Goal: Task Accomplishment & Management: Use online tool/utility

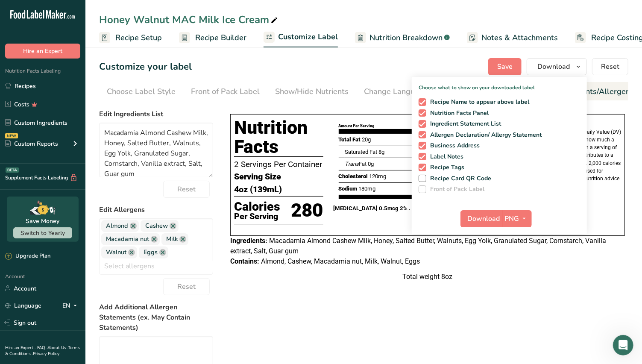
scroll to position [0, 91]
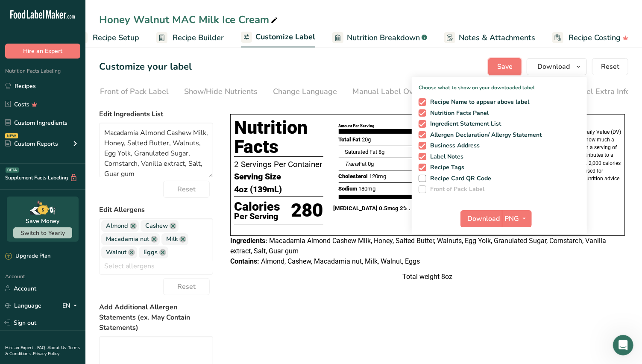
click at [515, 67] on button "Save" at bounding box center [504, 66] width 33 height 17
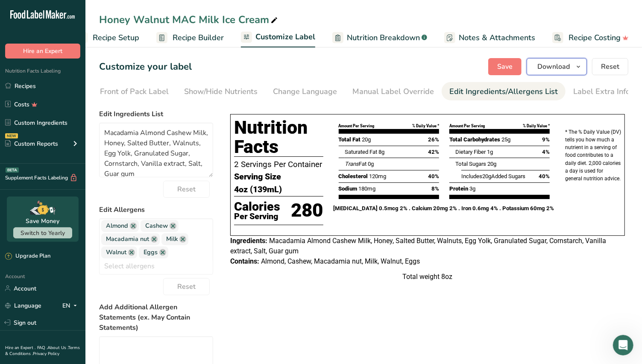
click at [565, 66] on span "Download" at bounding box center [553, 67] width 32 height 10
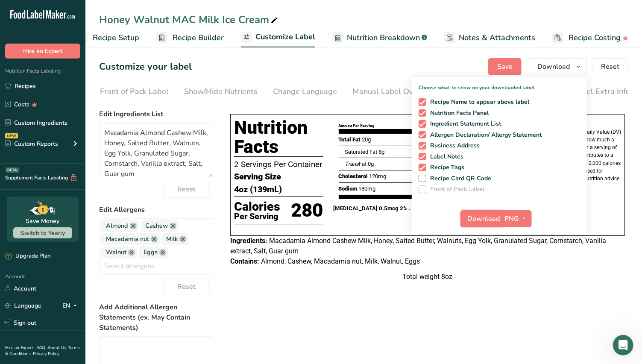
click at [498, 220] on span "Download" at bounding box center [484, 219] width 32 height 10
click at [528, 214] on icon "button" at bounding box center [524, 218] width 7 height 11
click at [29, 86] on link "Recipes" at bounding box center [42, 86] width 85 height 16
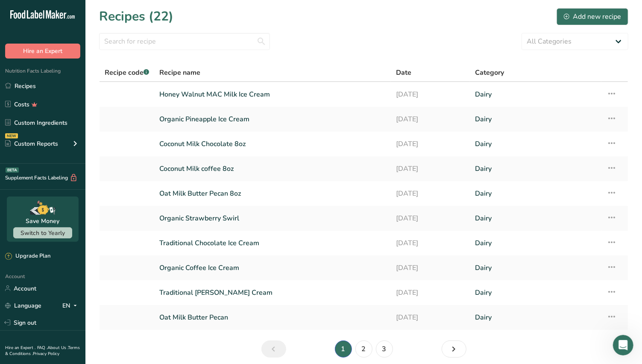
scroll to position [34, 0]
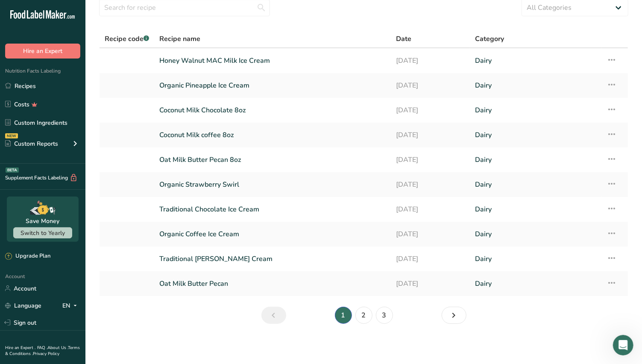
click at [236, 233] on link "Organic Coffee Ice Cream" at bounding box center [272, 234] width 226 height 18
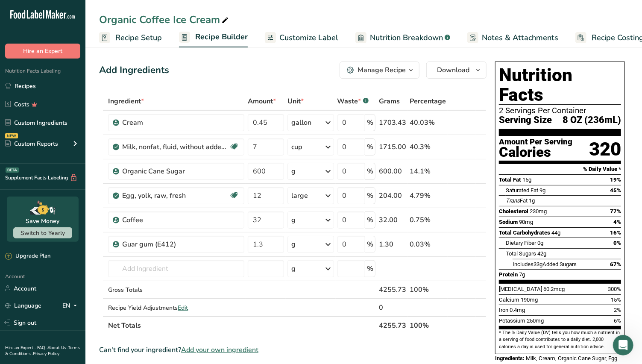
click at [409, 72] on icon "button" at bounding box center [411, 70] width 7 height 11
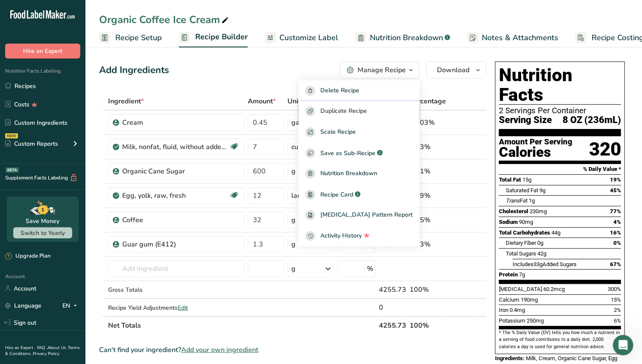
click at [367, 114] on span "Duplicate Recipe" at bounding box center [343, 111] width 47 height 10
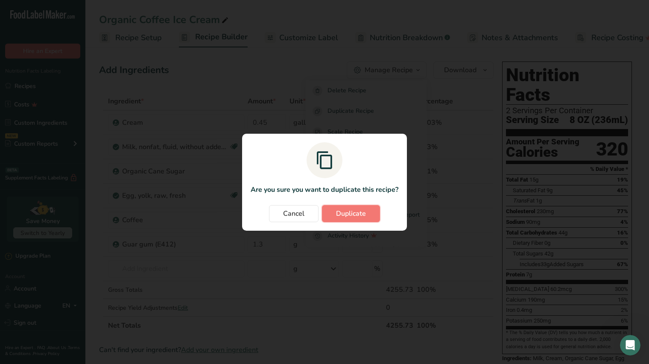
click at [343, 210] on span "Duplicate" at bounding box center [351, 213] width 30 height 10
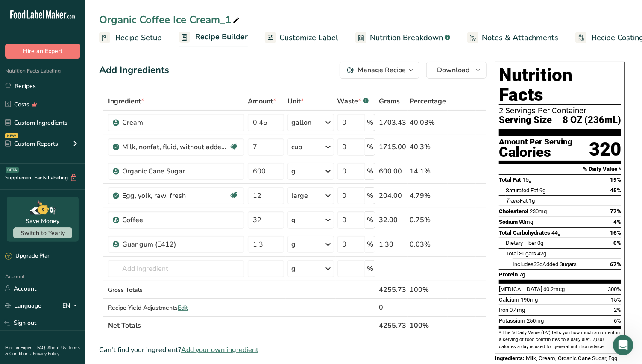
click at [218, 21] on div "Organic Coffee Ice Cream_1" at bounding box center [170, 19] width 142 height 15
click at [147, 20] on input "Organic Coffee Ice Cream" at bounding box center [363, 19] width 529 height 15
click at [147, 23] on input "Organic Coffee Ice Cream" at bounding box center [363, 19] width 529 height 15
type input "Organic Chocolate Ice Cream"
click at [122, 269] on input "text" at bounding box center [176, 268] width 136 height 17
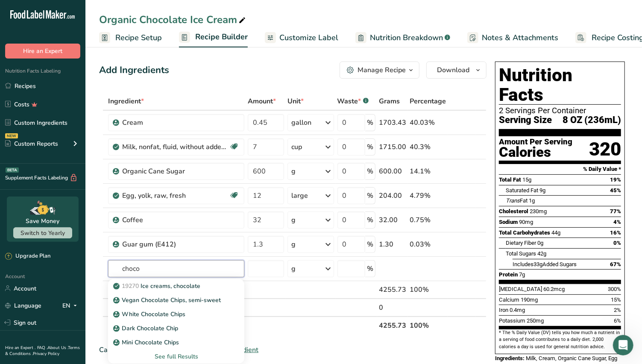
type input "choco"
click at [175, 325] on p "Dark Chocolate Chip" at bounding box center [146, 328] width 63 height 9
type input "Dark Chocolate Chip"
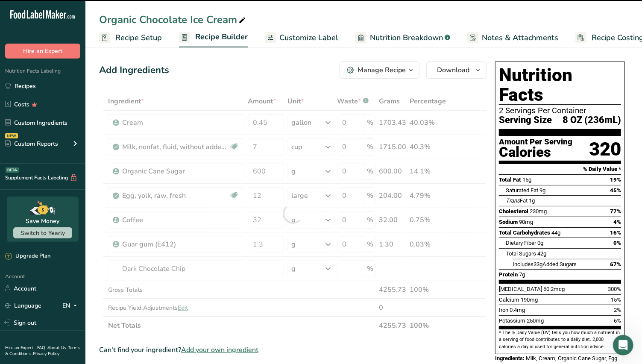
type input "0"
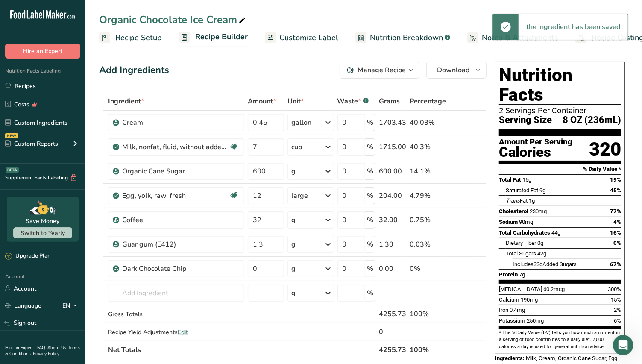
click at [329, 269] on icon at bounding box center [328, 268] width 10 height 15
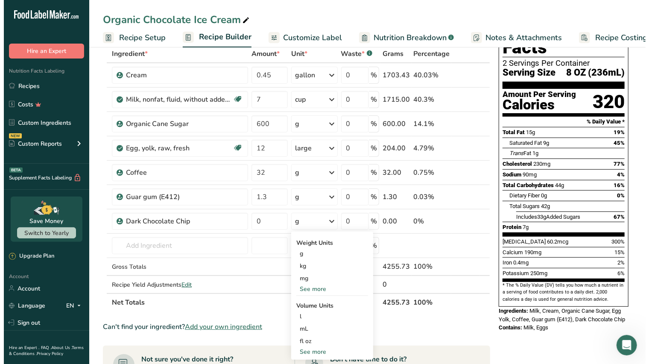
scroll to position [95, 0]
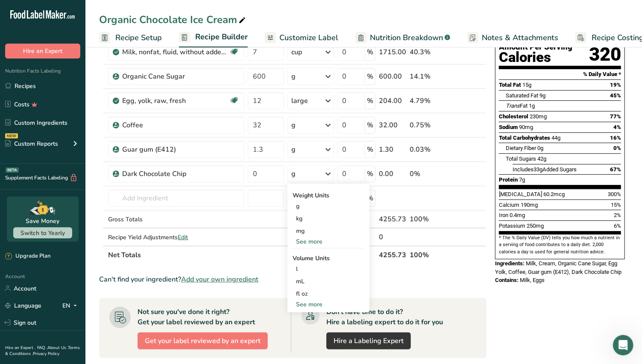
click at [317, 237] on div "See more" at bounding box center [329, 241] width 72 height 9
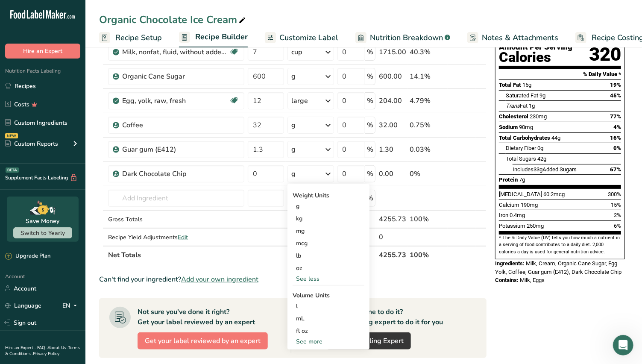
click at [309, 266] on div "oz" at bounding box center [329, 268] width 72 height 12
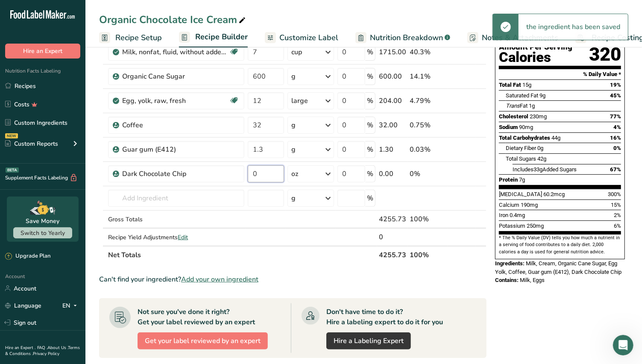
click at [259, 171] on input "0" at bounding box center [266, 173] width 36 height 17
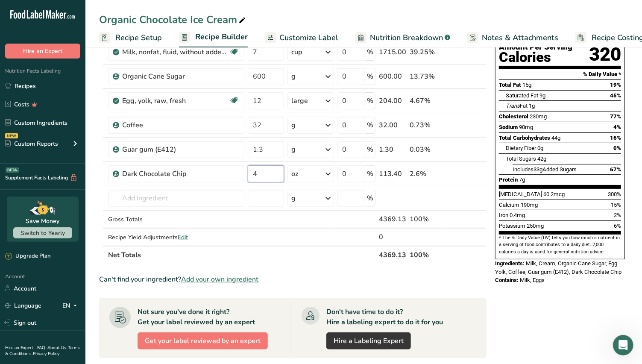
type input "4"
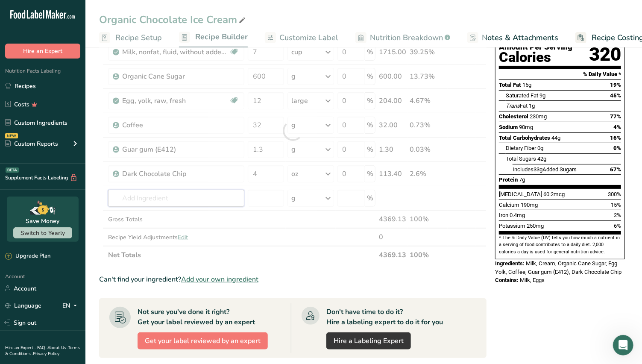
click at [150, 198] on div "Ingredient * Amount * Unit * Waste * .a-a{fill:#347362;}.b-a{fill:#fff;} Grams …" at bounding box center [292, 130] width 387 height 267
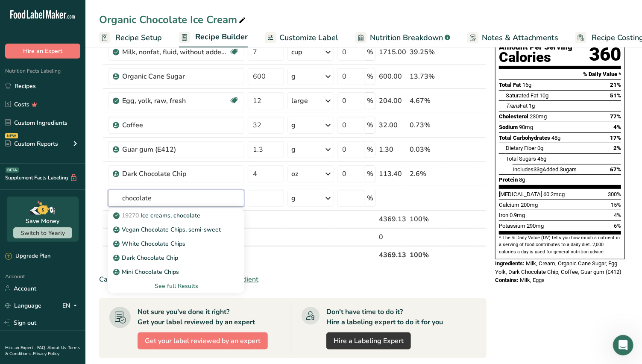
type input "chocolate"
click at [193, 284] on div "See full Results" at bounding box center [176, 286] width 123 height 9
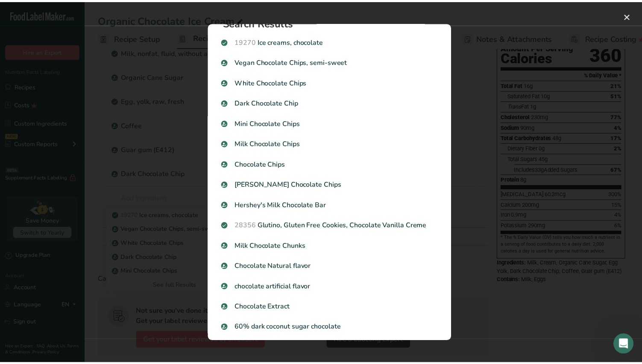
scroll to position [0, 0]
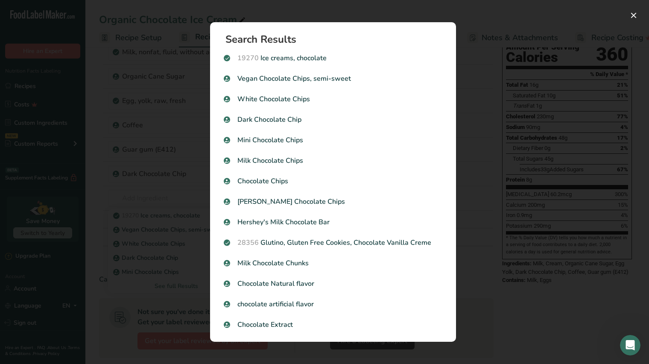
click at [418, 5] on div "Search results modal" at bounding box center [324, 182] width 649 height 364
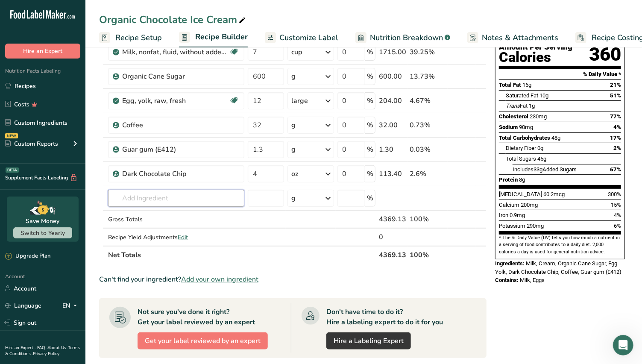
click at [129, 194] on input "text" at bounding box center [176, 198] width 136 height 17
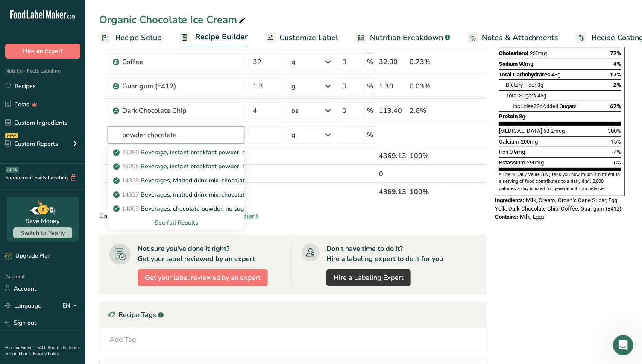
scroll to position [142, 0]
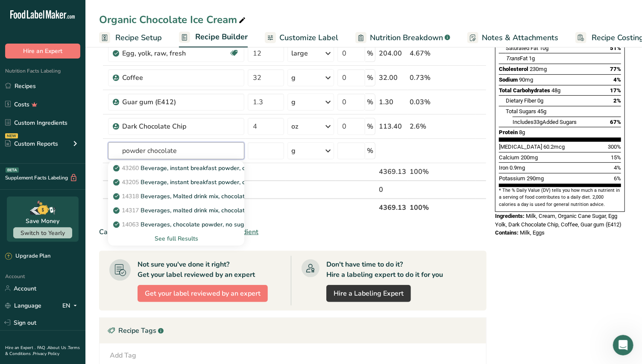
type input "powder chocolate"
click at [203, 223] on p "14063 Beverages, chocolate powder, no sugar added" at bounding box center [191, 224] width 153 height 9
type input "Beverages, chocolate powder, no sugar added"
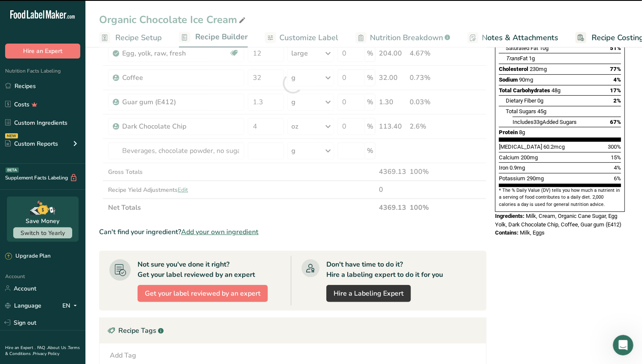
type input "0"
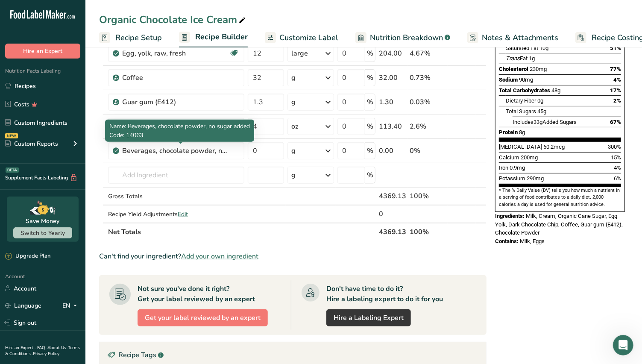
click at [159, 148] on div "Beverages, chocolate powder, no sugar added" at bounding box center [175, 151] width 107 height 10
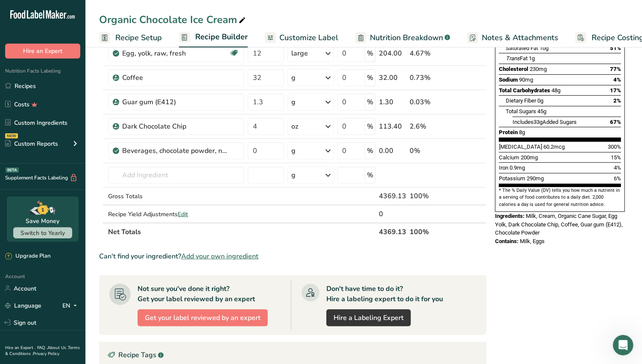
click at [470, 150] on icon at bounding box center [469, 151] width 6 height 9
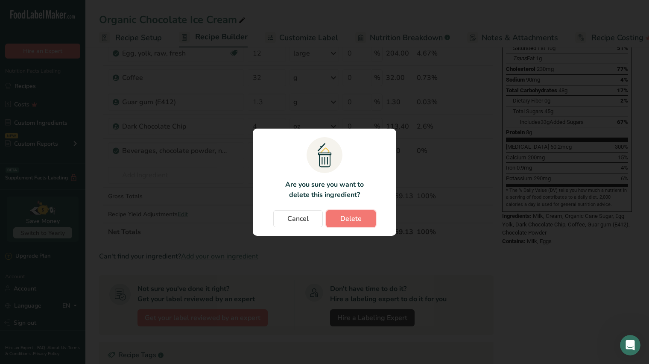
click at [352, 214] on span "Delete" at bounding box center [351, 219] width 21 height 10
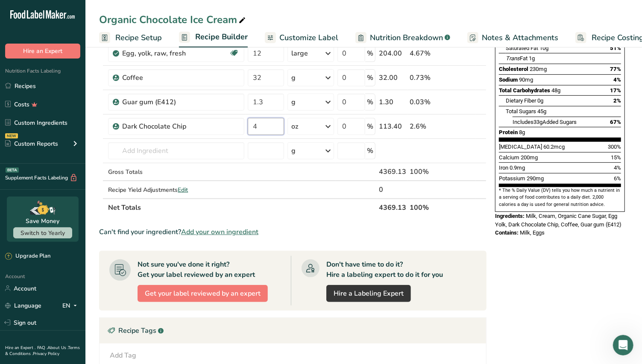
click at [256, 127] on input "4" at bounding box center [266, 126] width 36 height 17
type input "8"
click at [511, 271] on div "Nutrition Facts 2 Servings Per Container Serving Size 8 OZ (243mL) Amount Per S…" at bounding box center [560, 231] width 137 height 630
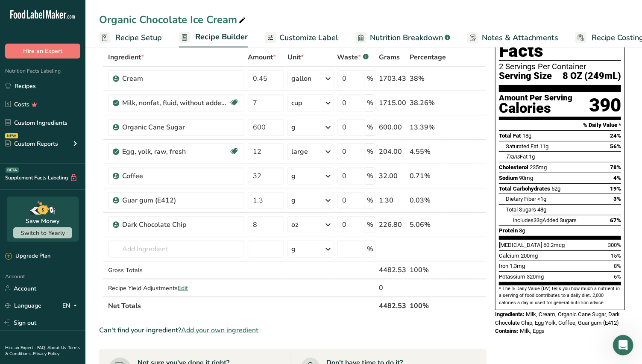
scroll to position [0, 0]
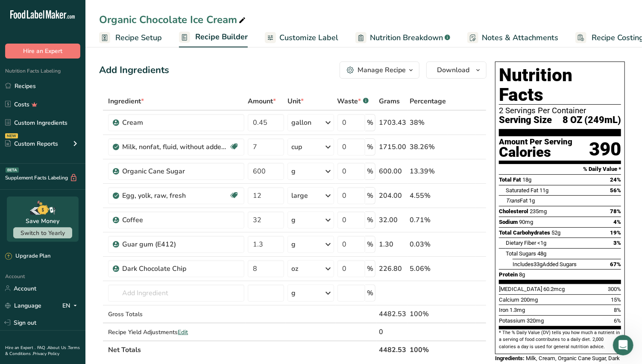
click at [128, 39] on span "Recipe Setup" at bounding box center [138, 38] width 47 height 12
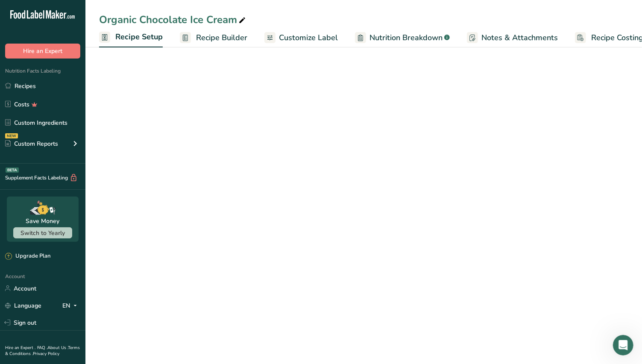
scroll to position [0, 3]
select select "22"
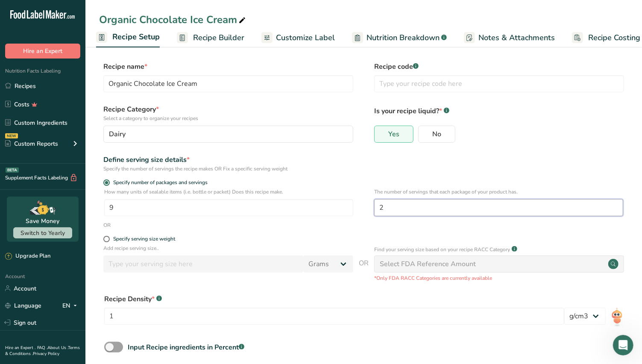
click at [392, 204] on input "2" at bounding box center [498, 207] width 249 height 17
type input "1"
click at [114, 209] on input "9" at bounding box center [228, 207] width 249 height 17
type input "1"
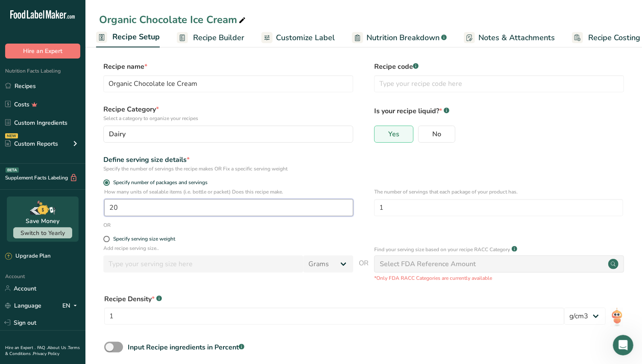
type input "20"
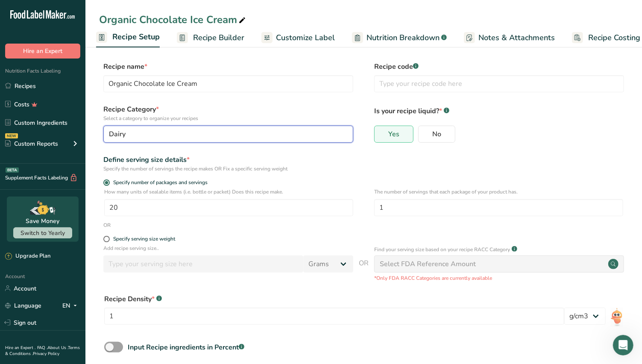
click at [249, 142] on button "Dairy" at bounding box center [228, 134] width 250 height 17
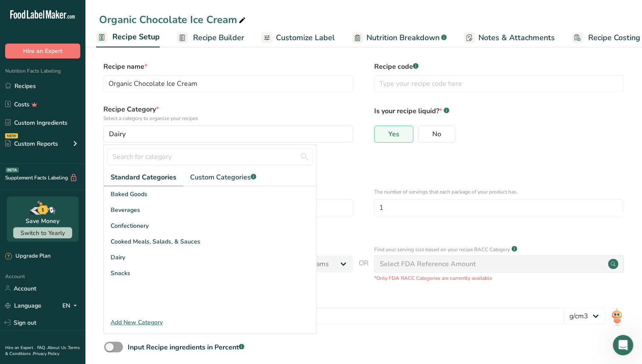
click at [548, 122] on div "Is your recipe liquid? * .a-a{fill:#347362;}.b-a{fill:#fff;} Yes No" at bounding box center [499, 126] width 250 height 44
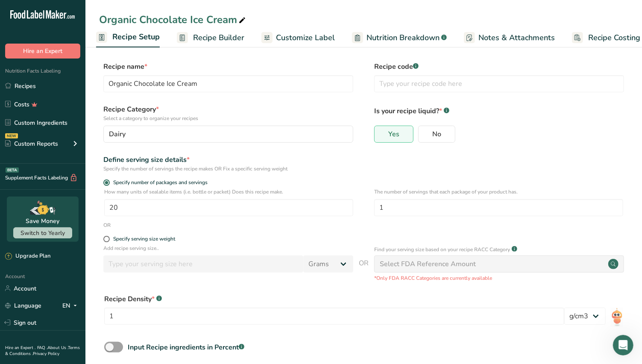
click at [205, 37] on span "Recipe Builder" at bounding box center [218, 38] width 51 height 12
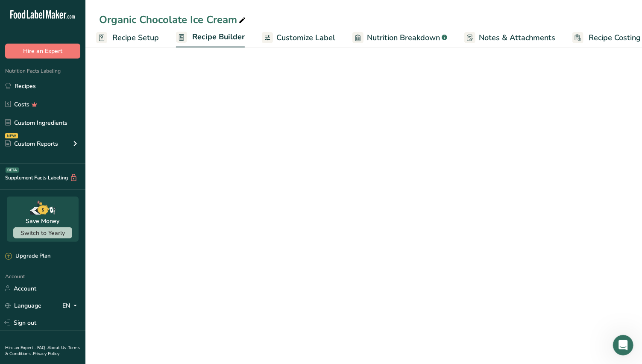
scroll to position [0, 23]
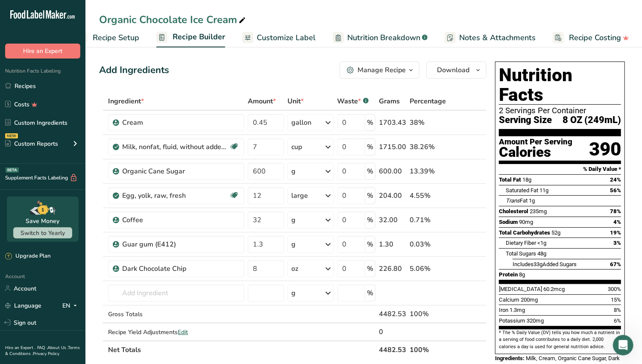
click at [104, 39] on span "Recipe Setup" at bounding box center [116, 38] width 47 height 12
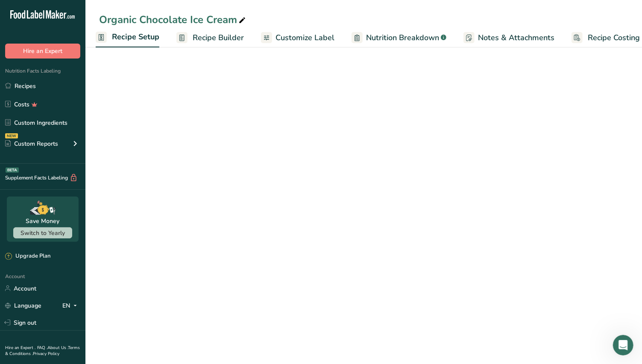
scroll to position [0, 3]
select select "22"
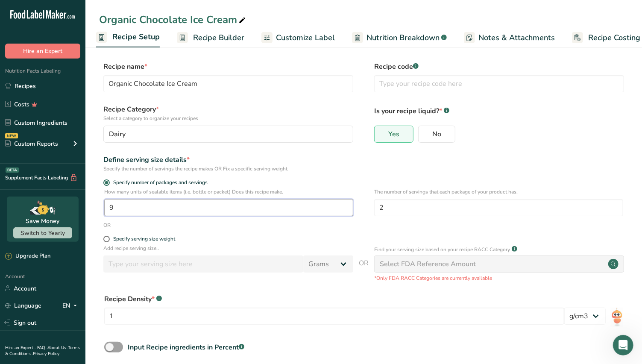
click at [117, 204] on input "9" at bounding box center [228, 207] width 249 height 17
type input "1"
type input "20"
drag, startPoint x: 390, startPoint y: 209, endPoint x: 371, endPoint y: 204, distance: 19.1
click at [371, 204] on div "How many units of sealable items (i.e. bottle or packet) Does this recipe make.…" at bounding box center [363, 204] width 529 height 33
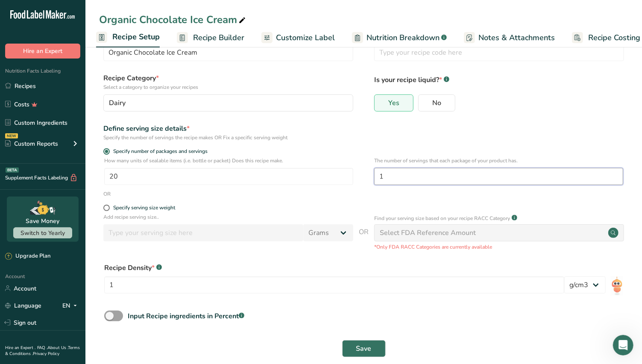
scroll to position [43, 0]
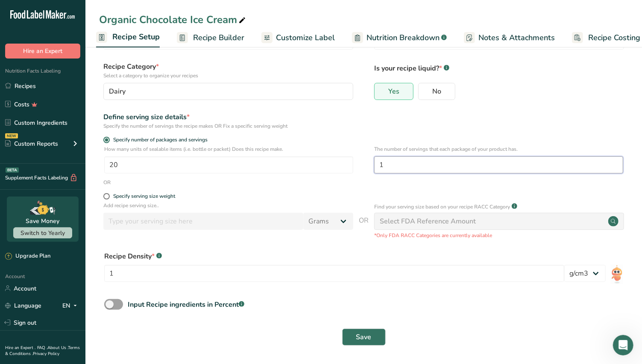
type input "1"
click at [369, 338] on span "Save" at bounding box center [363, 337] width 15 height 10
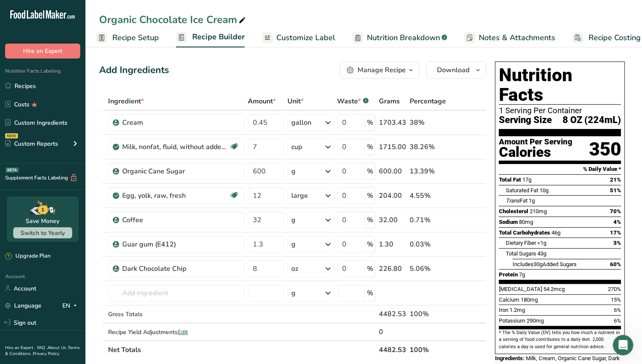
drag, startPoint x: 297, startPoint y: 38, endPoint x: 334, endPoint y: 117, distance: 87.2
click at [297, 38] on span "Customize Label" at bounding box center [305, 38] width 59 height 12
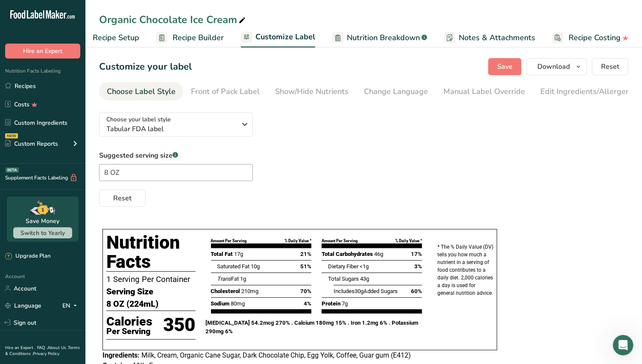
scroll to position [29, 0]
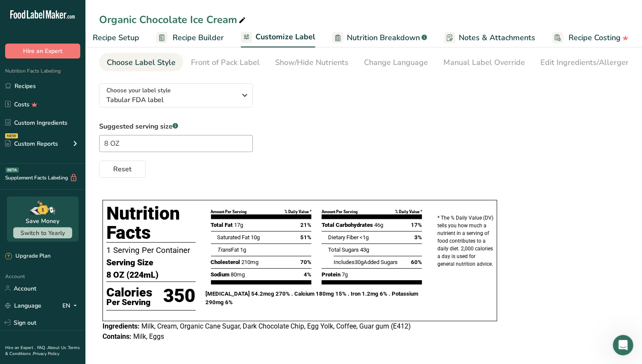
click at [290, 325] on span "Milk, Cream, Organic Cane Sugar, Dark Chocolate Chip, Egg Yolk, Coffee, Guar gu…" at bounding box center [276, 326] width 270 height 8
click at [459, 63] on div "Manual Label Override" at bounding box center [484, 63] width 82 height 12
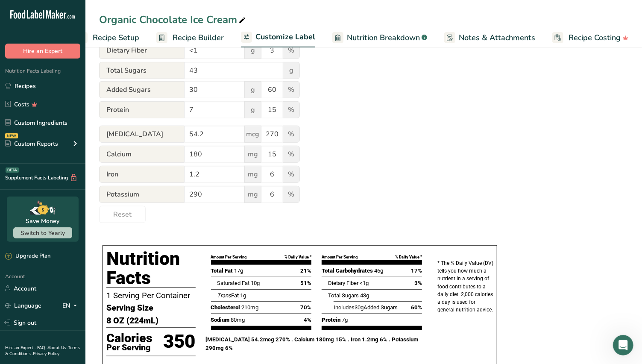
scroll to position [338, 0]
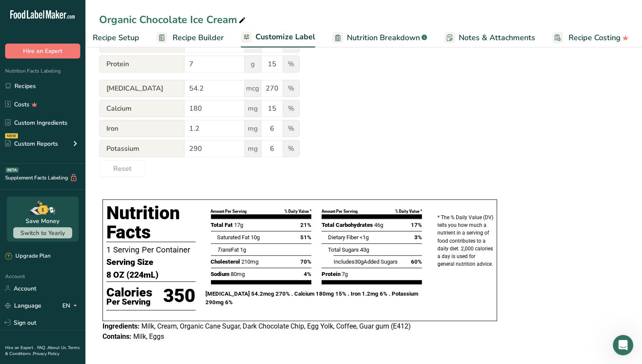
click at [322, 323] on span "Milk, Cream, Organic Cane Sugar, Dark Chocolate Chip, Egg Yolk, Coffee, Guar gu…" at bounding box center [276, 326] width 270 height 8
click at [346, 327] on span "Milk, Cream, Organic Cane Sugar, Dark Chocolate Chip, Egg Yolk, Coffee, Guar gu…" at bounding box center [276, 326] width 270 height 8
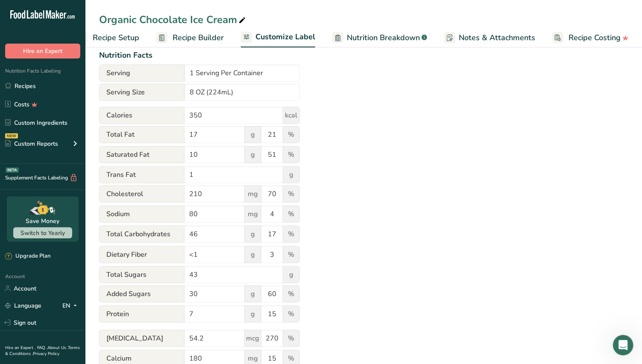
scroll to position [0, 0]
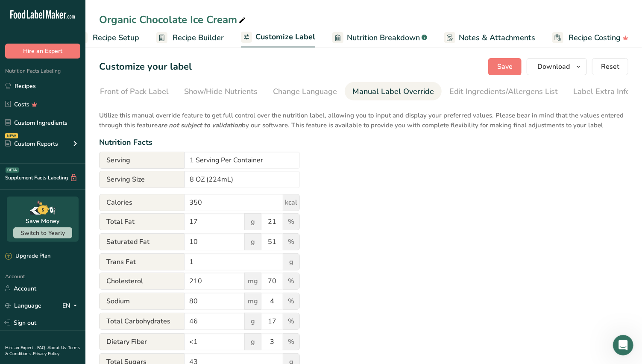
click at [472, 91] on div "Edit Ingredients/Allergens List" at bounding box center [503, 92] width 109 height 12
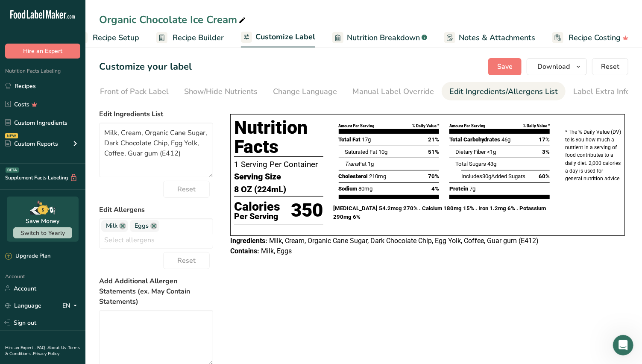
click at [370, 244] on span "Milk, Cream, Organic Cane Sugar, Dark Chocolate Chip, Egg Yolk, Coffee, Guar gu…" at bounding box center [404, 241] width 270 height 8
click at [383, 244] on span "Milk, Cream, Organic Cane Sugar, Dark Chocolate Chip, Egg Yolk, Coffee, Guar gu…" at bounding box center [404, 241] width 270 height 8
click at [399, 244] on span "Milk, Cream, Organic Cane Sugar, Dark Chocolate Chip, Egg Yolk, Coffee, Guar gu…" at bounding box center [404, 241] width 270 height 8
drag, startPoint x: 159, startPoint y: 155, endPoint x: 210, endPoint y: 155, distance: 50.8
click at [210, 155] on textarea "Milk, Cream, Organic Cane Sugar, Dark Chocolate Chip, Egg Yolk, Coffee, Guar gu…" at bounding box center [156, 150] width 114 height 55
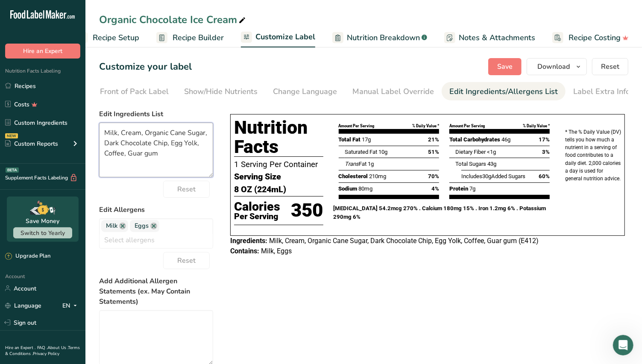
click at [150, 144] on textarea "Milk, Cream, Organic Cane Sugar, Dark Chocolate Chip, Egg Yolk, Coffee, Guar gum" at bounding box center [156, 150] width 114 height 55
click at [155, 146] on textarea "Milk, Cream, Organic Cane Sugar, Dark Chocolate, Egg Yolk, Coffee, Guar gum" at bounding box center [156, 150] width 114 height 55
click at [123, 155] on textarea "Milk, Cream, Organic Cane Sugar, Dark Chocolate, Organic Egg Yolk, Coffee, Guar…" at bounding box center [156, 150] width 114 height 55
click at [104, 134] on textarea "Milk, Cream, Organic Cane Sugar, Dark Chocolate, Organic Egg Yolk, Guar gum" at bounding box center [156, 150] width 114 height 55
click at [147, 138] on textarea "Organic Milk, Cream, Organic Cane Sugar, Dark Chocolate, Organic Egg Yolk, Guar…" at bounding box center [156, 150] width 114 height 55
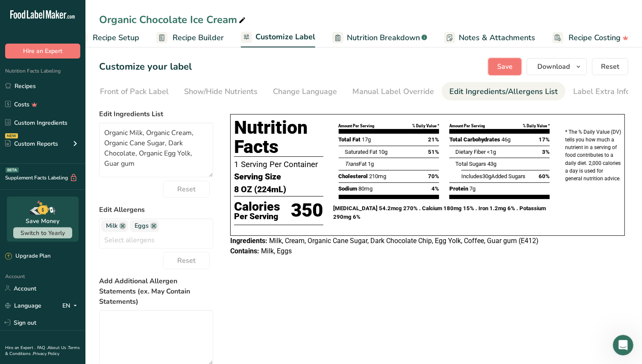
click at [509, 63] on span "Save" at bounding box center [504, 67] width 15 height 10
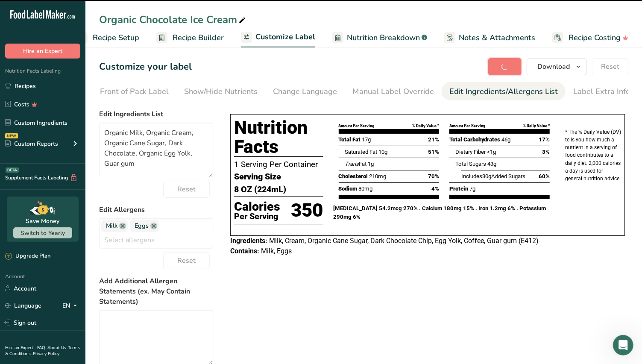
type textarea "Organic Milk, Organic Cream, Organic Cane Sugar, Dark Chocolate, Organic Egg Yo…"
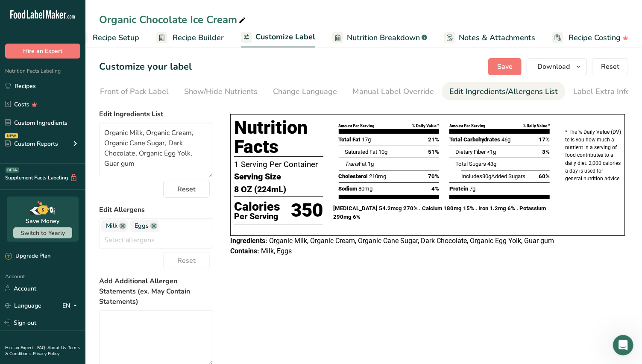
click at [191, 36] on span "Recipe Builder" at bounding box center [198, 38] width 51 height 12
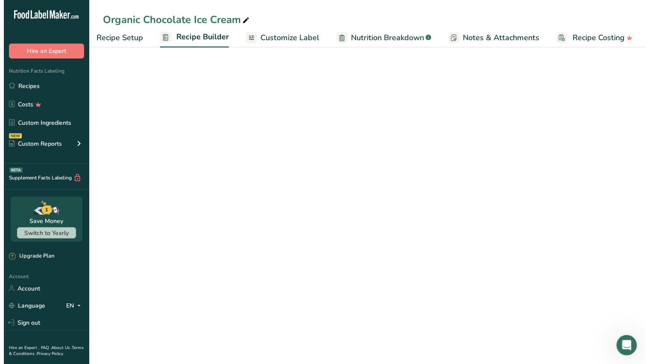
scroll to position [0, 23]
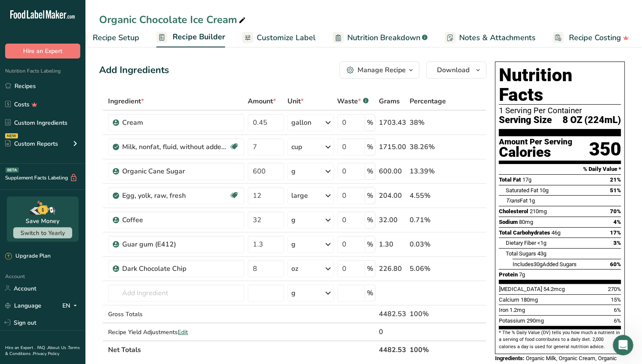
click at [469, 218] on icon at bounding box center [469, 220] width 6 height 9
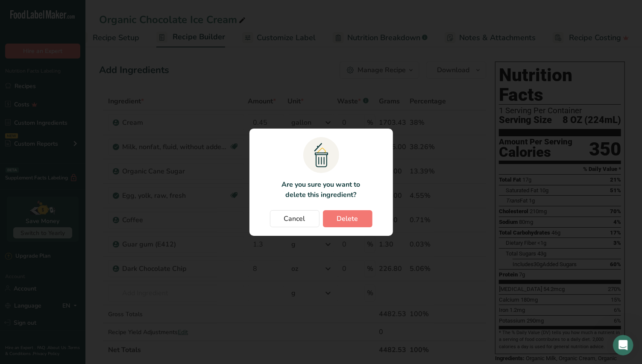
scroll to position [0, 15]
click at [359, 214] on span "Delete" at bounding box center [351, 219] width 21 height 10
type input "1.3"
type input "8"
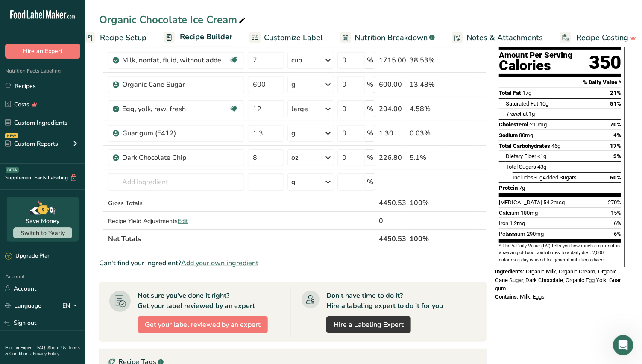
scroll to position [0, 0]
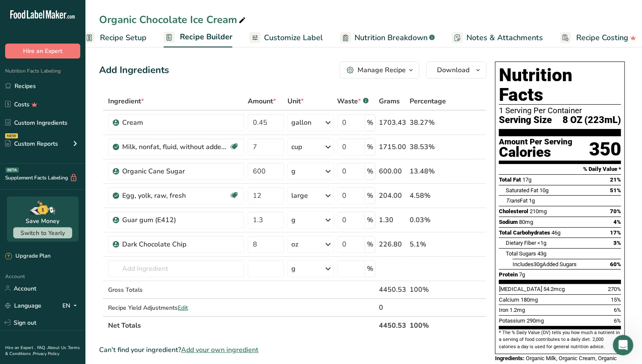
click at [391, 37] on span "Nutrition Breakdown" at bounding box center [391, 38] width 73 height 12
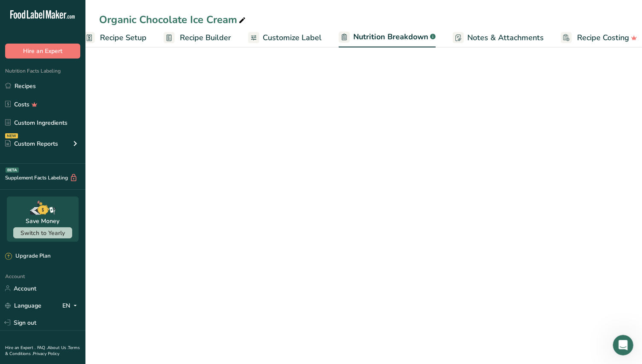
scroll to position [0, 23]
select select "Calories"
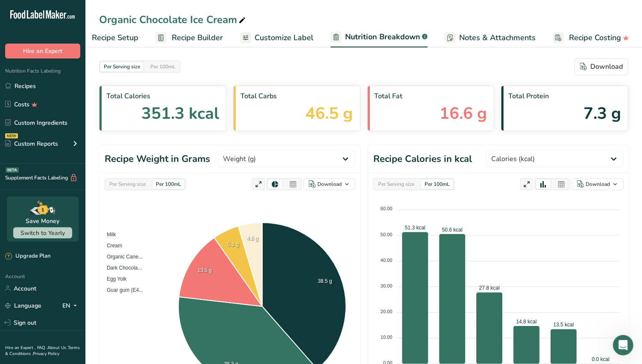
click at [200, 40] on span "Recipe Builder" at bounding box center [197, 38] width 51 height 12
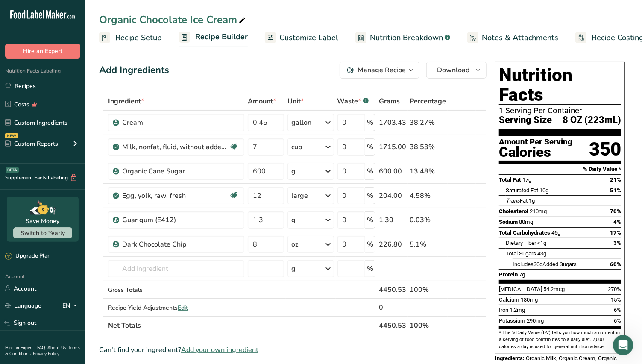
click at [220, 35] on span "Recipe Builder" at bounding box center [221, 37] width 53 height 12
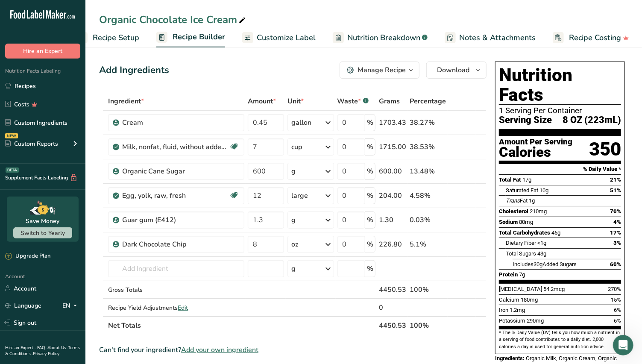
click at [271, 35] on span "Customize Label" at bounding box center [286, 38] width 59 height 12
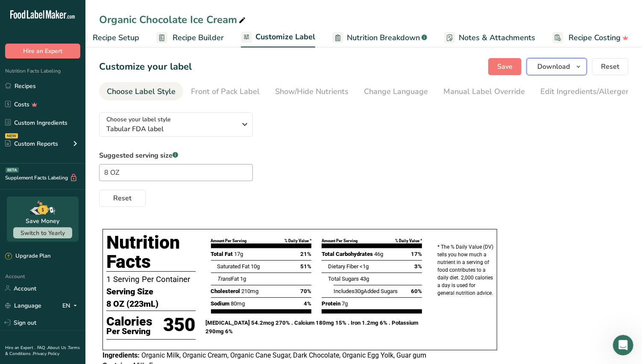
click at [561, 64] on span "Download" at bounding box center [553, 67] width 32 height 10
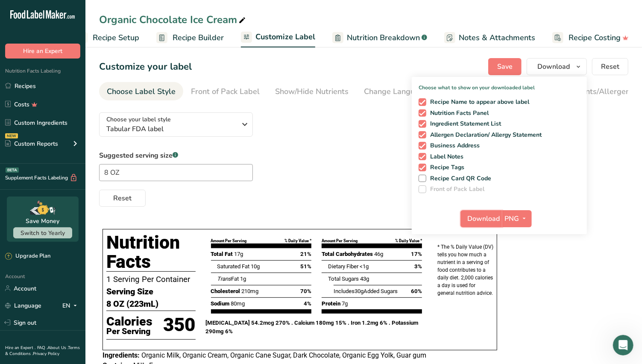
click at [502, 217] on button "Download" at bounding box center [482, 218] width 42 height 17
